Goal: Task Accomplishment & Management: Manage account settings

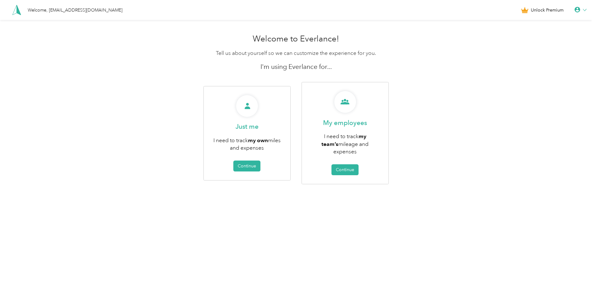
click at [585, 9] on div at bounding box center [581, 10] width 12 height 6
click at [475, 46] on div "Welcome to Everlance! Tell us about yourself so we can customize the experience…" at bounding box center [296, 123] width 592 height 184
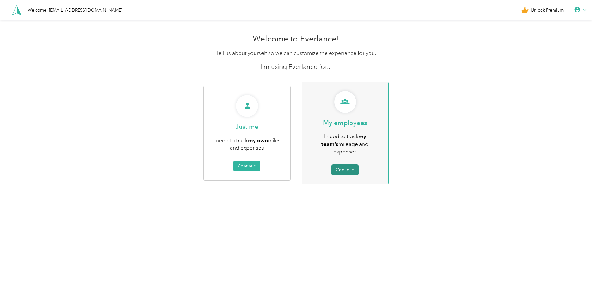
click at [352, 164] on button "Continue" at bounding box center [345, 169] width 27 height 11
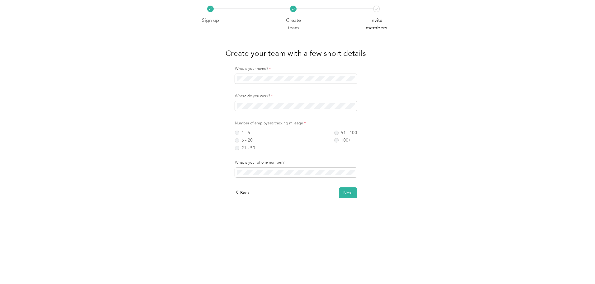
click at [237, 188] on div "Back Next" at bounding box center [296, 192] width 122 height 11
click at [242, 193] on div "Back" at bounding box center [242, 192] width 15 height 7
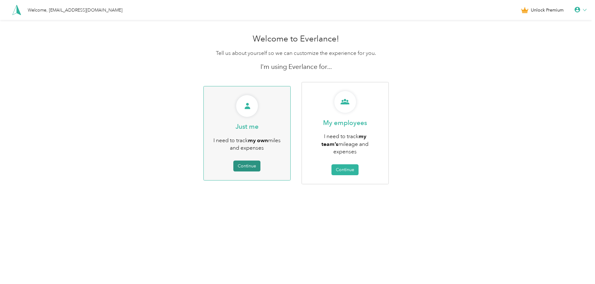
click at [251, 162] on button "Continue" at bounding box center [246, 165] width 27 height 11
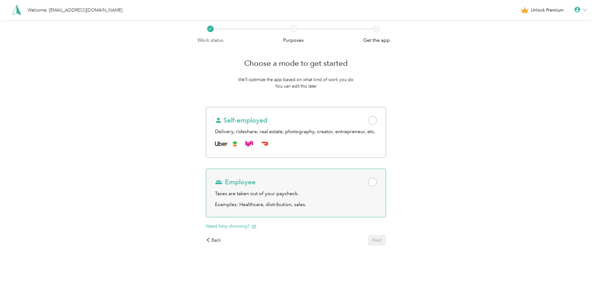
click at [373, 183] on span at bounding box center [372, 182] width 9 height 9
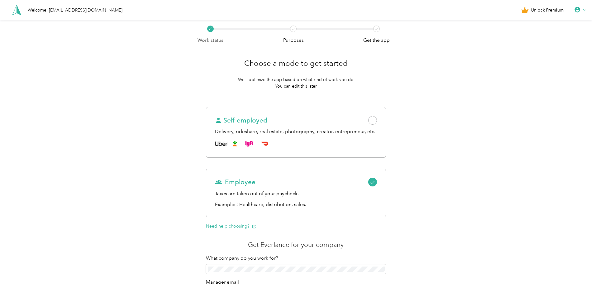
click at [587, 8] on icon at bounding box center [585, 10] width 4 height 4
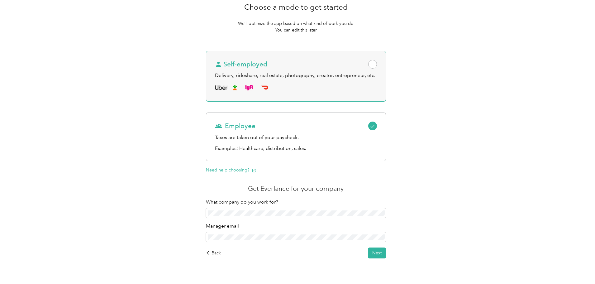
scroll to position [70, 0]
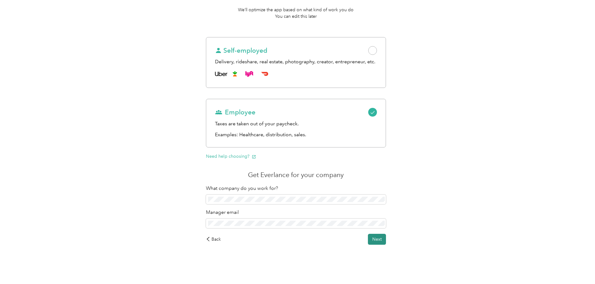
click at [371, 240] on button "Next" at bounding box center [377, 239] width 18 height 11
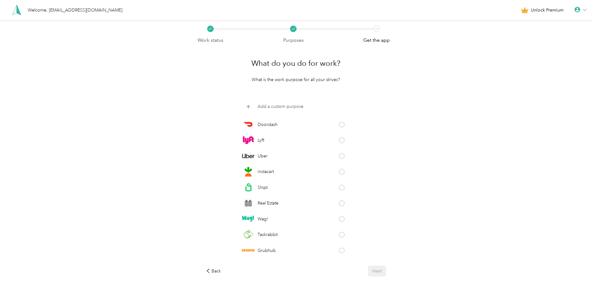
click at [279, 107] on p "Add a custom purpose" at bounding box center [281, 106] width 46 height 7
click button at bounding box center [346, 106] width 6 height 6
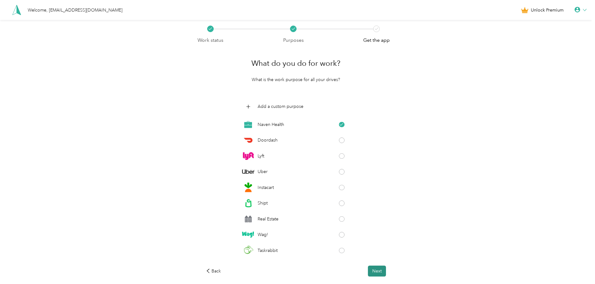
click at [376, 269] on button "Next" at bounding box center [377, 270] width 18 height 11
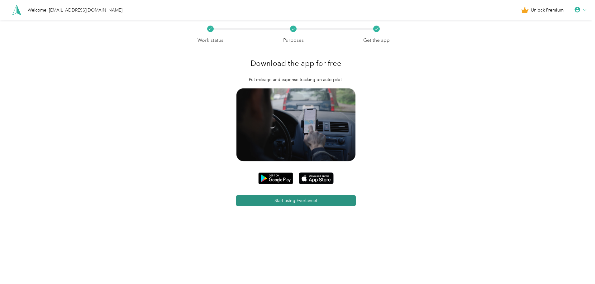
click at [323, 208] on div "Start using Everlance!" at bounding box center [296, 149] width 180 height 123
click at [322, 203] on button "Start using Everlance!" at bounding box center [296, 200] width 120 height 11
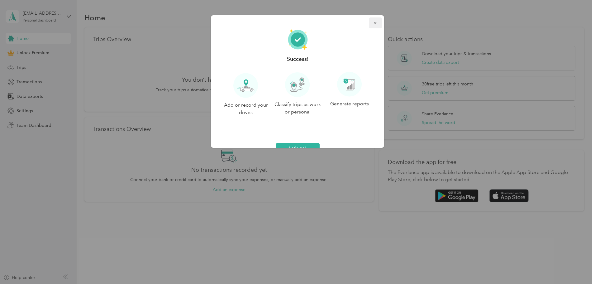
click at [370, 20] on button "button" at bounding box center [375, 22] width 13 height 11
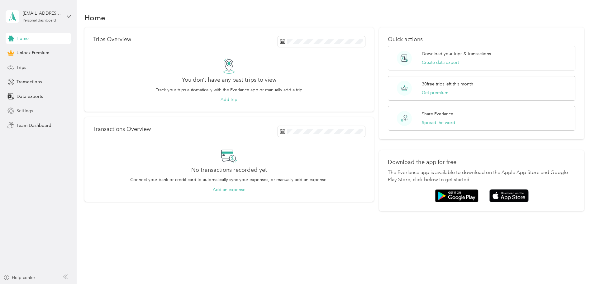
click at [26, 108] on span "Settings" at bounding box center [25, 110] width 17 height 7
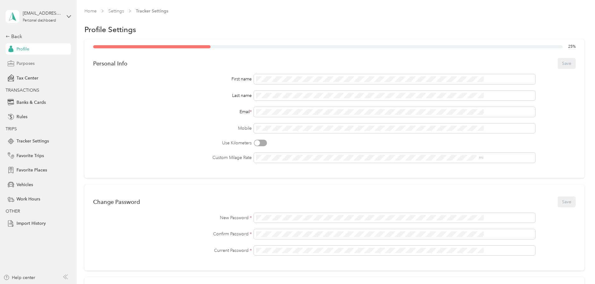
click at [21, 64] on span "Purposes" at bounding box center [26, 63] width 18 height 7
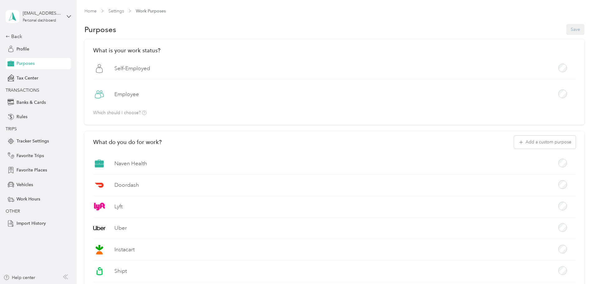
click at [139, 96] on label "Employee" at bounding box center [126, 94] width 25 height 8
click at [566, 32] on button "Save" at bounding box center [575, 29] width 18 height 11
click at [26, 221] on span "Import History" at bounding box center [31, 223] width 29 height 7
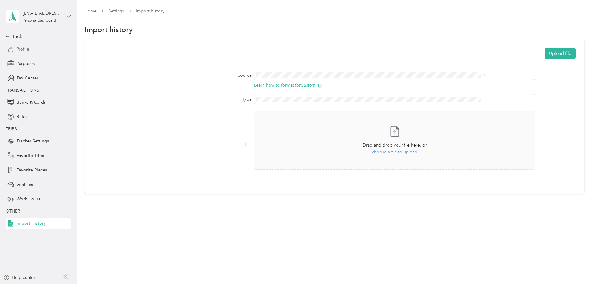
click at [25, 49] on span "Profile" at bounding box center [23, 49] width 13 height 7
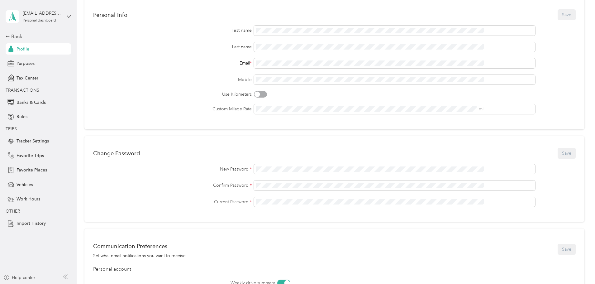
scroll to position [7, 0]
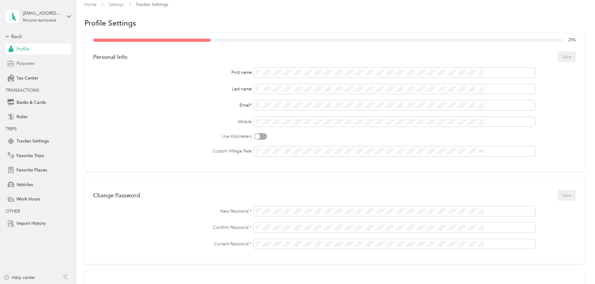
click at [26, 63] on span "Purposes" at bounding box center [26, 63] width 18 height 7
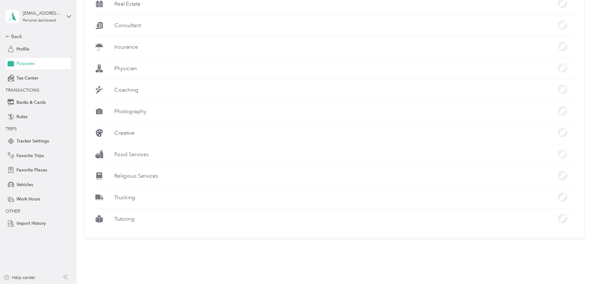
scroll to position [206, 0]
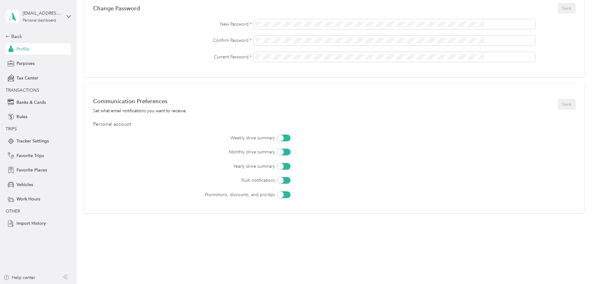
scroll to position [193, 0]
click at [64, 14] on div "[EMAIL_ADDRESS][DOMAIN_NAME] Personal dashboard" at bounding box center [38, 17] width 65 height 22
click at [36, 51] on div "Log out" at bounding box center [71, 51] width 122 height 11
